Goal: Task Accomplishment & Management: Manage account settings

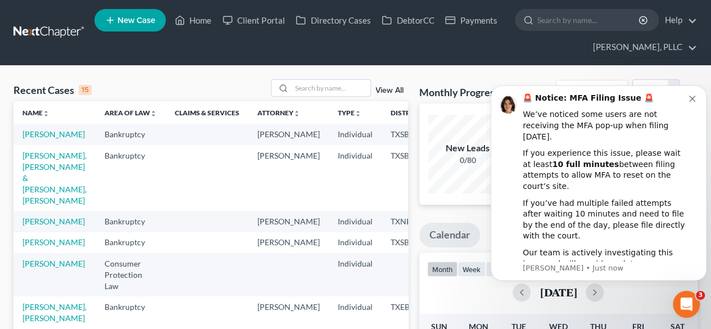
click at [692, 102] on icon "Dismiss notification" at bounding box center [692, 99] width 6 height 6
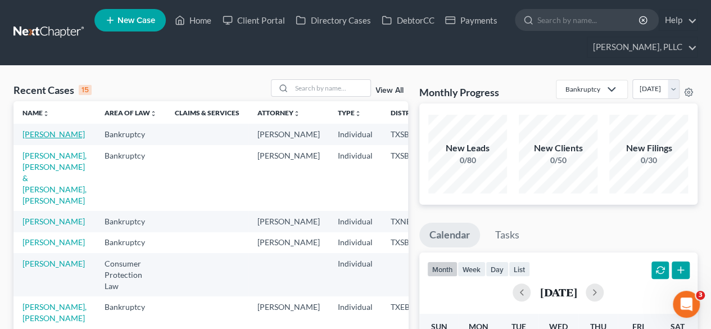
click at [35, 137] on link "[PERSON_NAME]" at bounding box center [53, 134] width 62 height 10
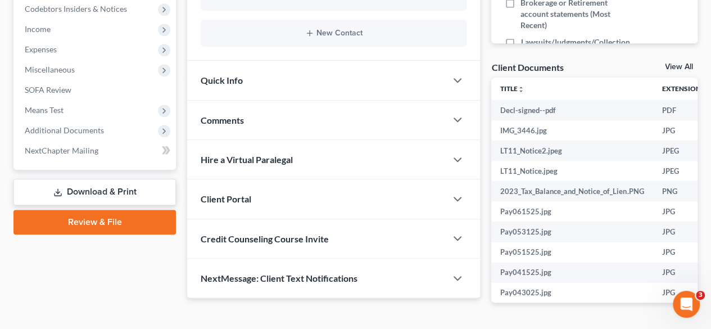
scroll to position [396, 0]
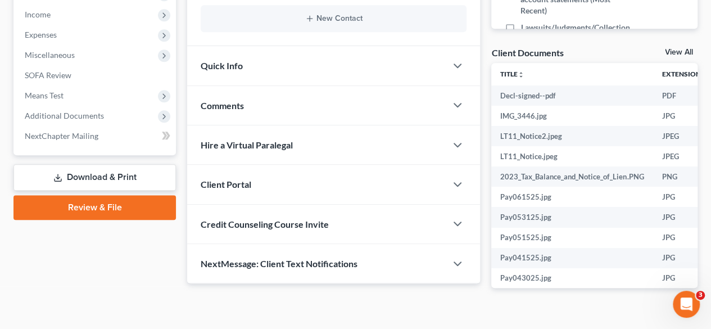
click at [83, 119] on span "Additional Documents" at bounding box center [64, 116] width 79 height 10
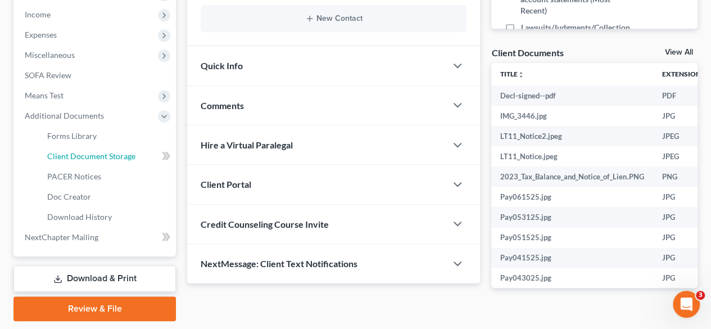
click at [96, 156] on span "Client Document Storage" at bounding box center [91, 156] width 88 height 10
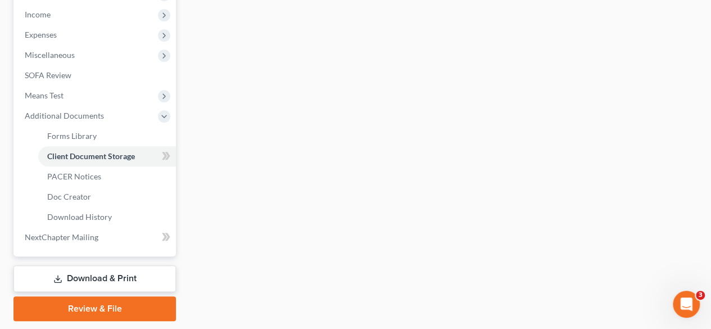
select select "8"
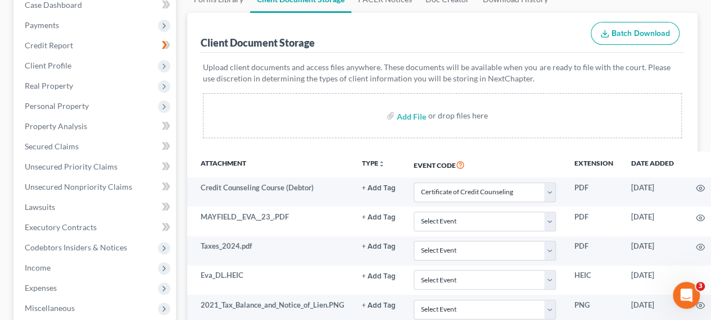
scroll to position [144, 0]
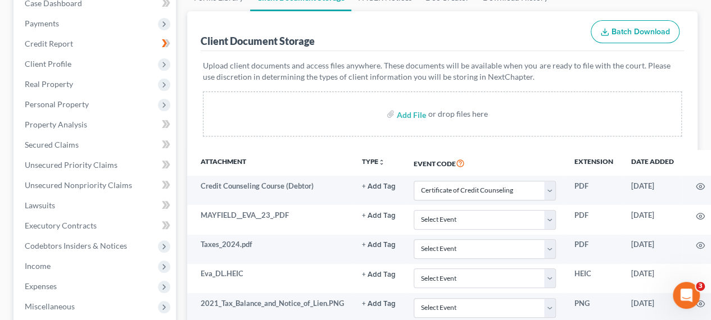
click at [607, 121] on div "Add File or drop files here" at bounding box center [442, 114] width 479 height 45
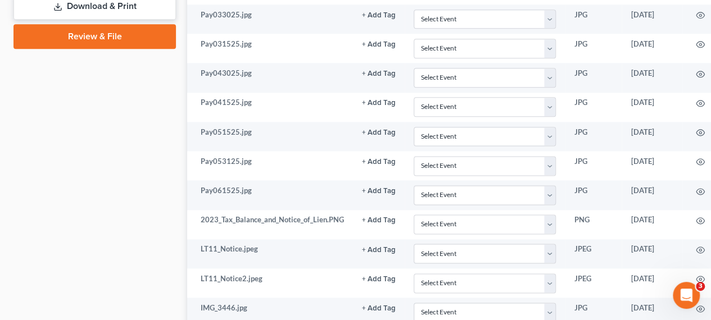
scroll to position [671, 0]
